Goal: Transaction & Acquisition: Purchase product/service

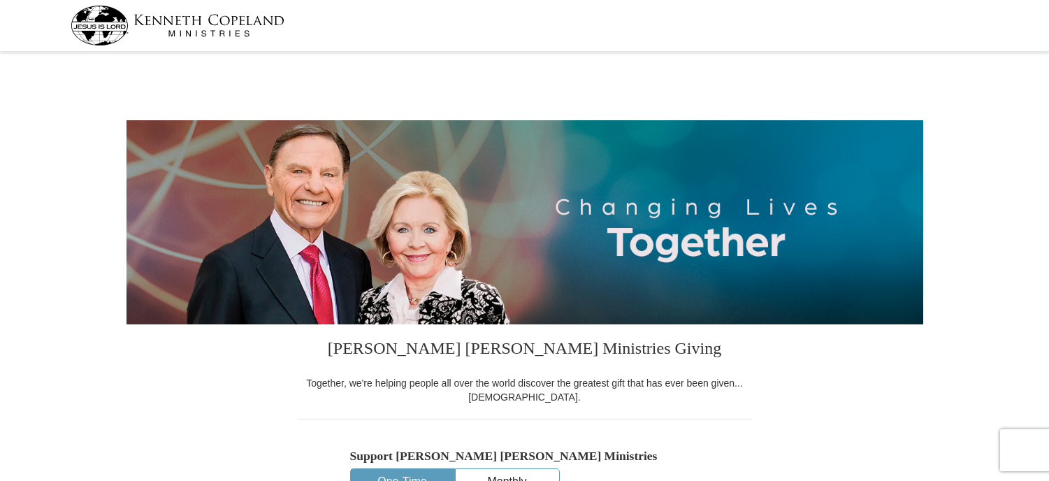
select select "IN"
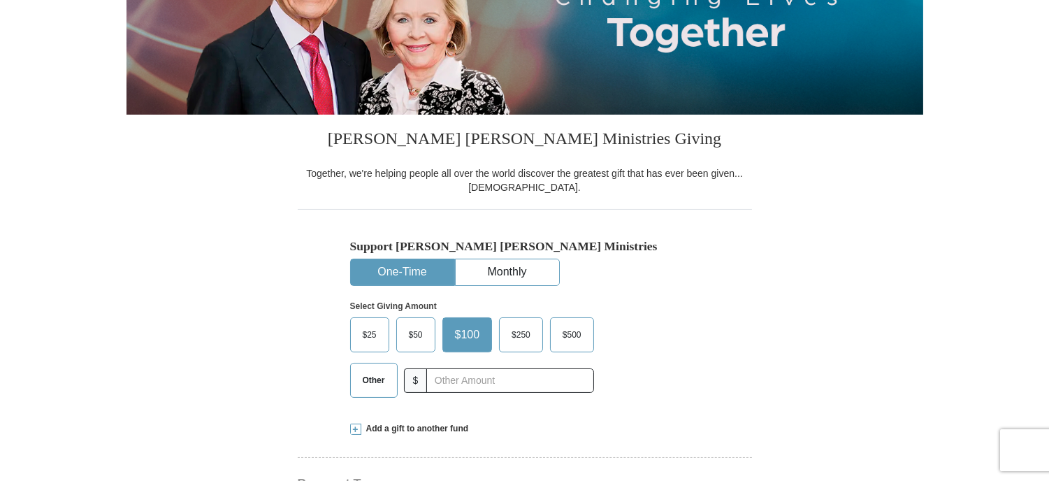
click at [387, 382] on span "Other" at bounding box center [374, 380] width 36 height 21
click at [0, 0] on input "Other" at bounding box center [0, 0] width 0 height 0
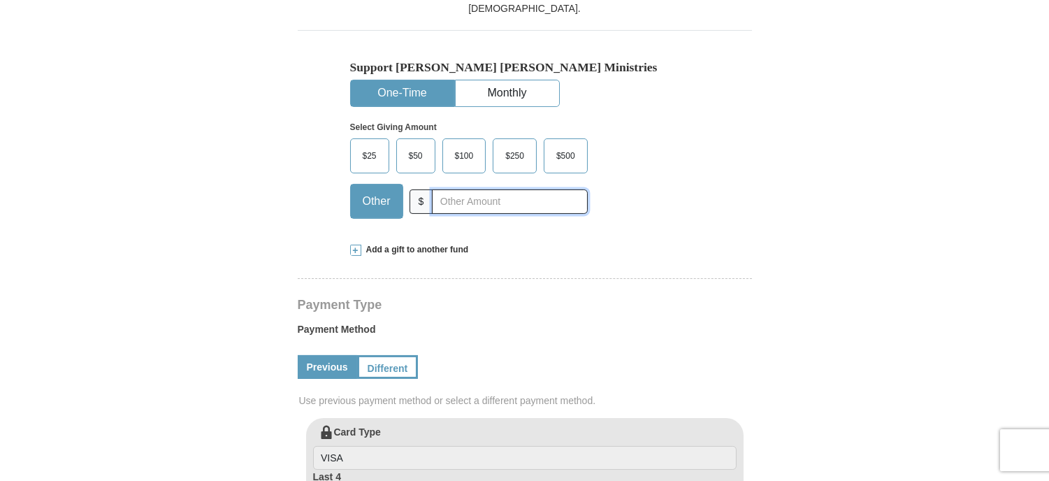
scroll to position [437, 0]
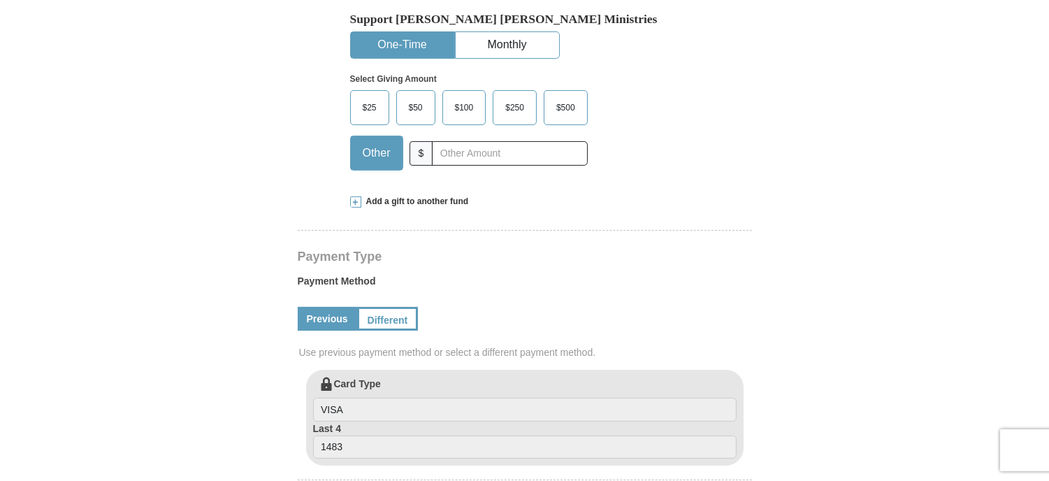
click at [358, 201] on span at bounding box center [355, 201] width 11 height 11
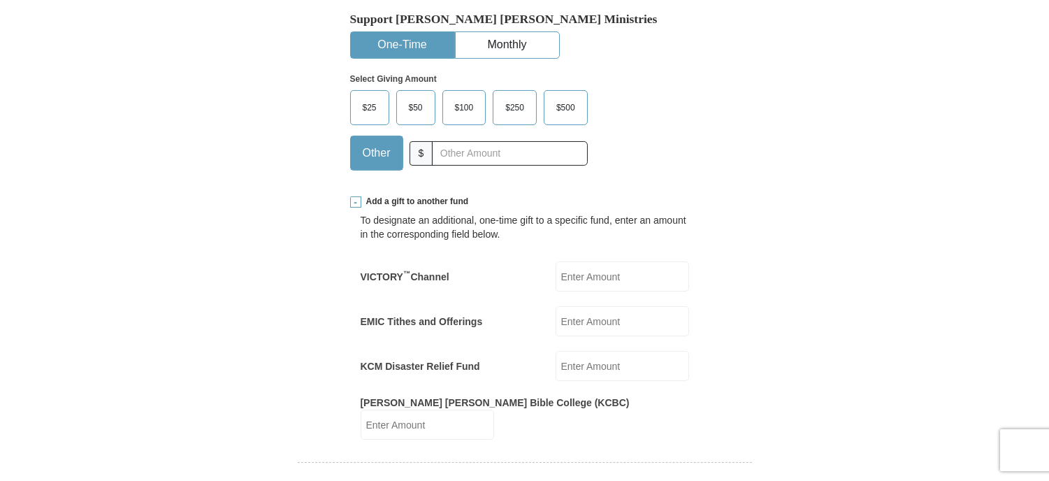
click at [596, 320] on input "EMIC Tithes and Offerings" at bounding box center [623, 321] width 134 height 30
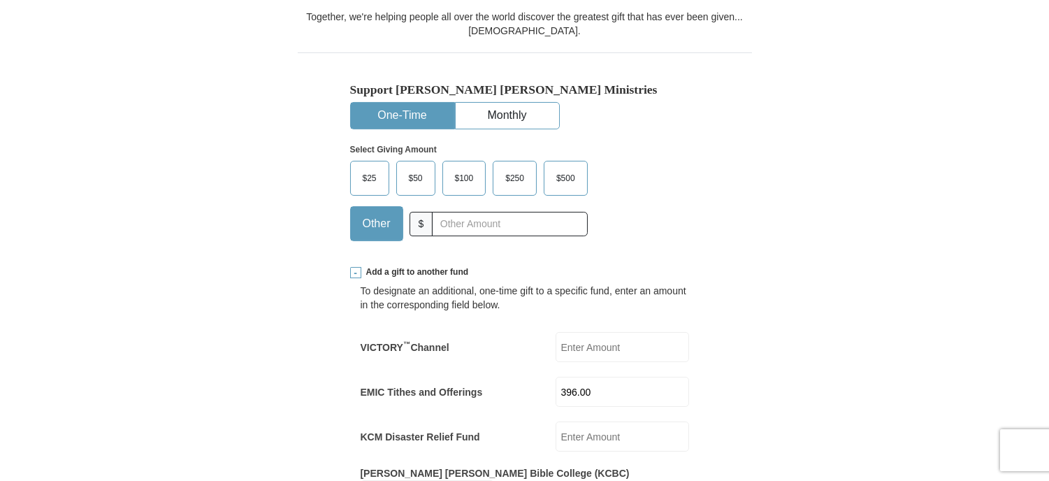
scroll to position [352, 0]
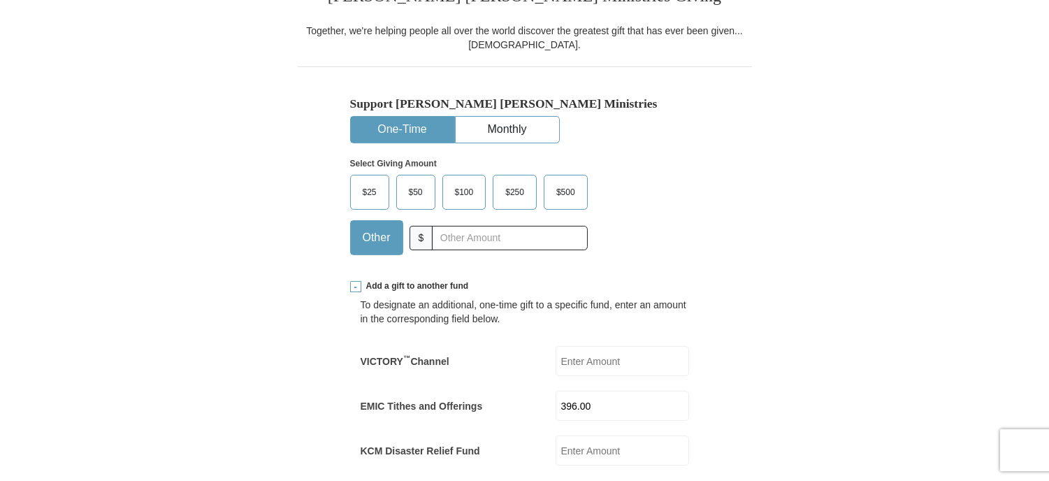
type input "396.00"
drag, startPoint x: 1028, startPoint y: 80, endPoint x: 1026, endPoint y: 71, distance: 10.2
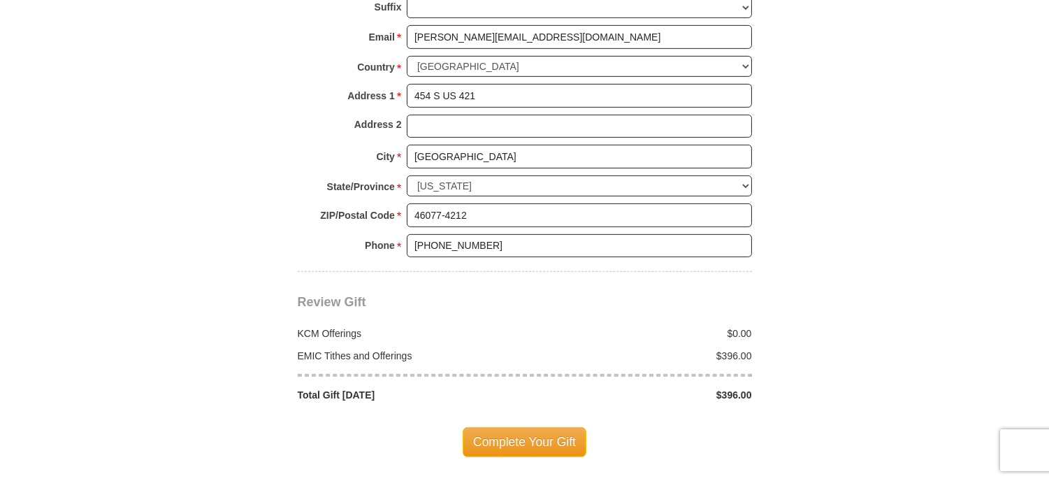
scroll to position [1286, 0]
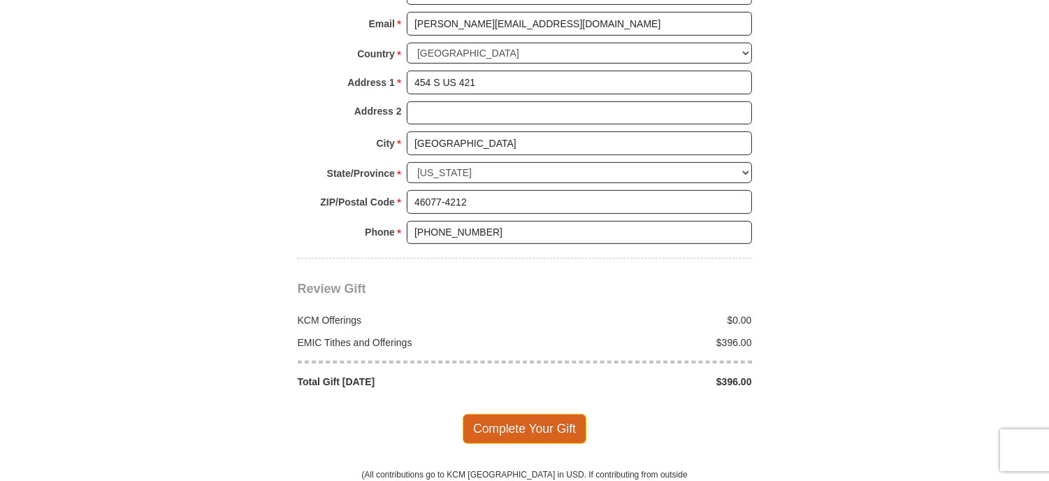
click at [523, 414] on span "Complete Your Gift" at bounding box center [525, 428] width 124 height 29
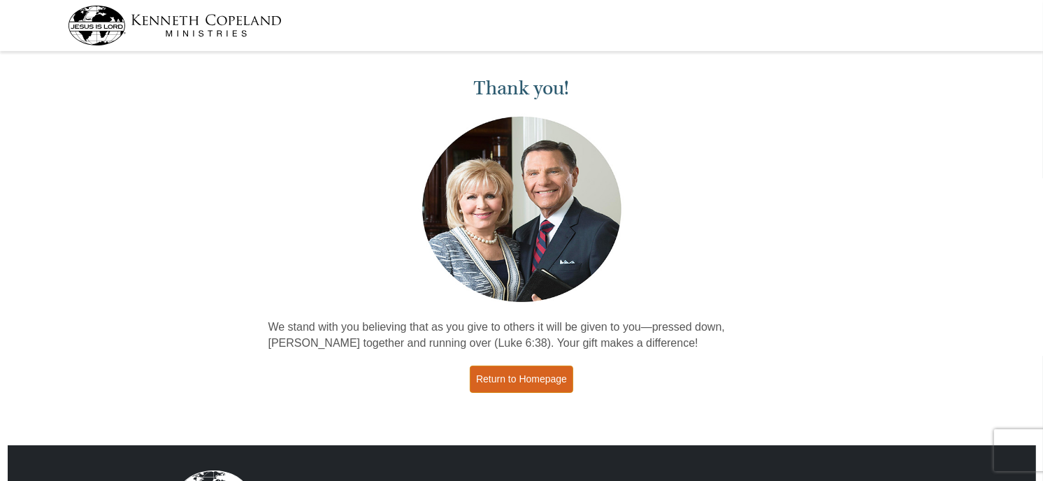
click at [522, 387] on link "Return to Homepage" at bounding box center [521, 379] width 103 height 27
